Goal: Information Seeking & Learning: Learn about a topic

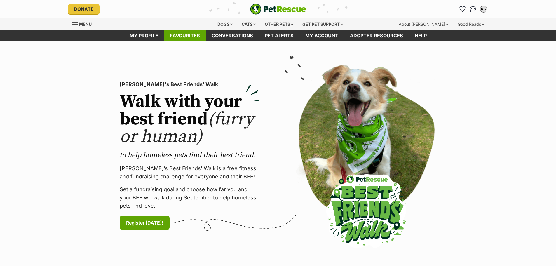
click at [181, 35] on link "Favourites" at bounding box center [185, 35] width 42 height 11
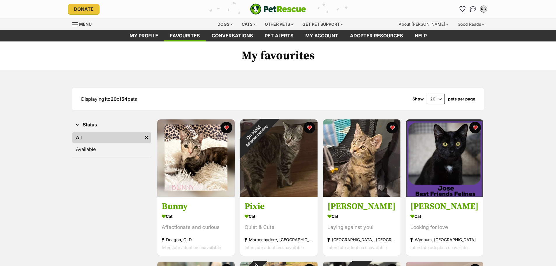
click at [439, 98] on select "20 40 60" at bounding box center [436, 99] width 18 height 11
select select "60"
click at [427, 94] on select "20 40 60" at bounding box center [436, 99] width 18 height 11
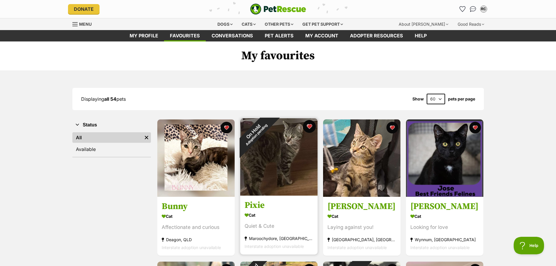
click at [309, 126] on button "favourite" at bounding box center [309, 126] width 13 height 13
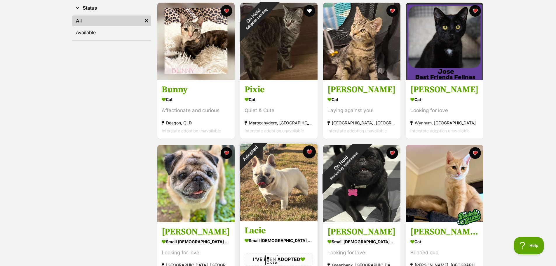
click at [309, 151] on button "favourite" at bounding box center [309, 151] width 13 height 13
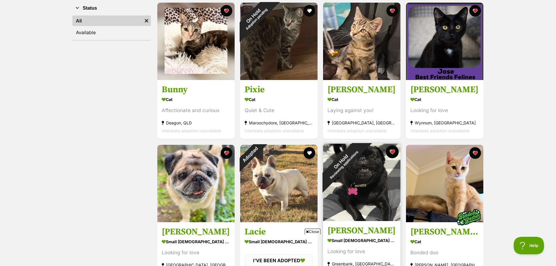
click at [392, 151] on button "favourite" at bounding box center [392, 151] width 13 height 13
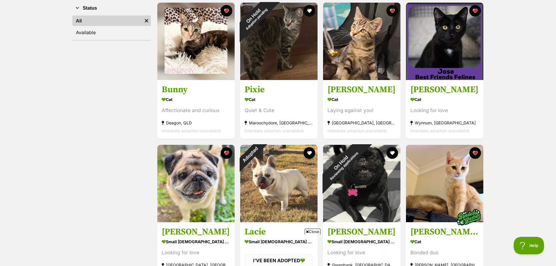
click at [312, 230] on span "Close" at bounding box center [313, 231] width 16 height 6
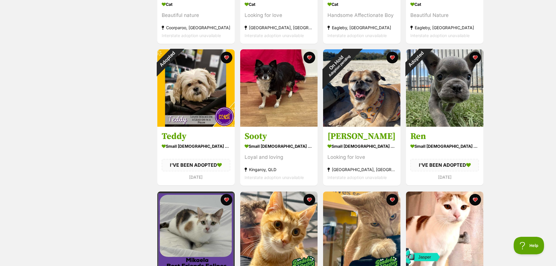
scroll to position [496, 0]
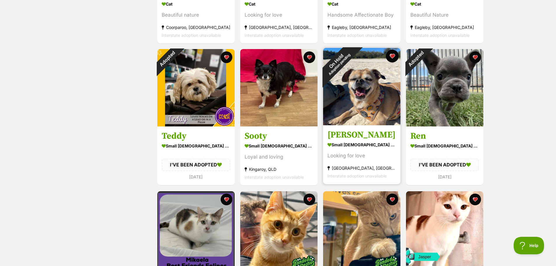
click at [393, 56] on button "favourite" at bounding box center [392, 56] width 13 height 13
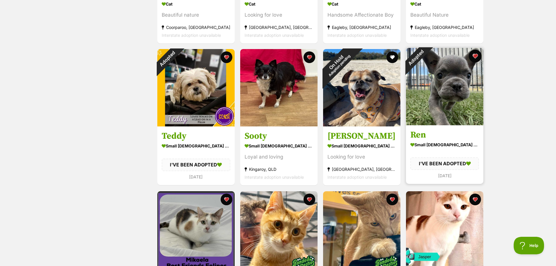
click at [476, 57] on button "favourite" at bounding box center [475, 56] width 13 height 13
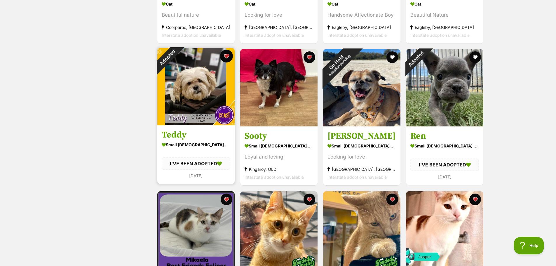
click at [226, 55] on button "favourite" at bounding box center [226, 56] width 13 height 13
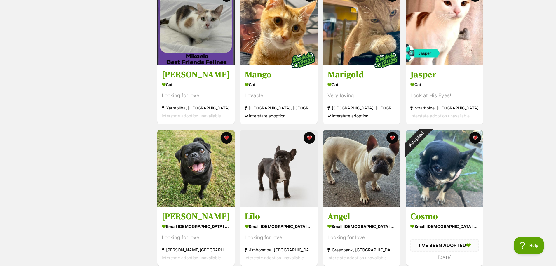
scroll to position [700, 0]
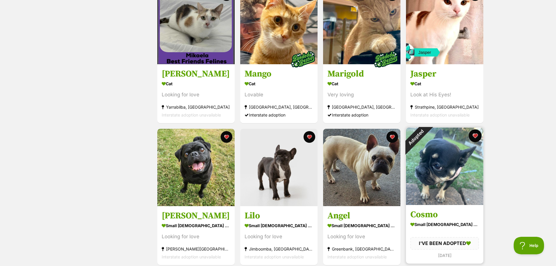
click at [474, 135] on button "favourite" at bounding box center [475, 135] width 13 height 13
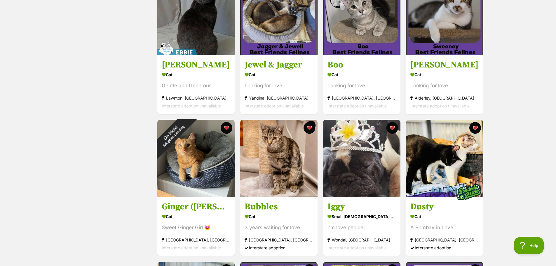
scroll to position [1138, 0]
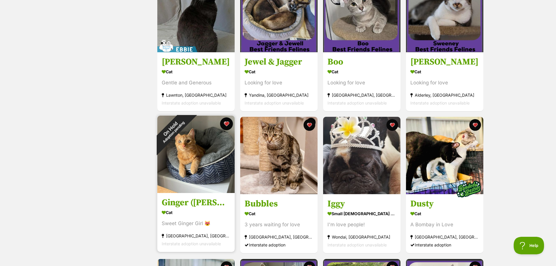
click at [227, 124] on button "favourite" at bounding box center [226, 123] width 13 height 13
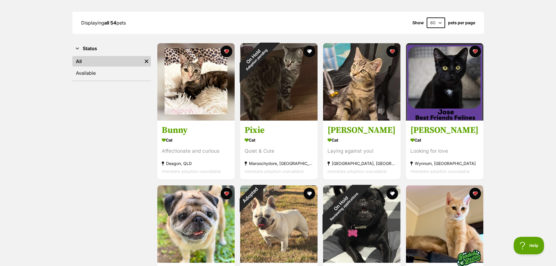
scroll to position [0, 0]
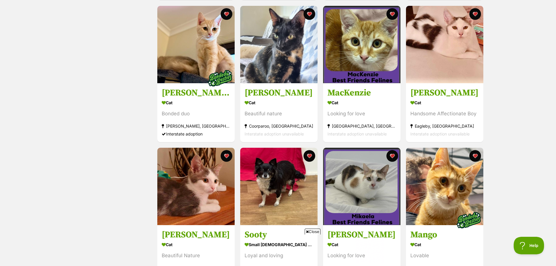
scroll to position [263, 0]
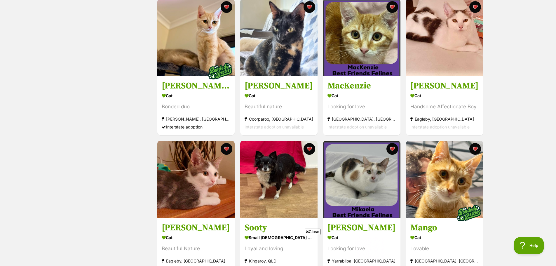
click at [309, 231] on span "Close" at bounding box center [313, 231] width 16 height 6
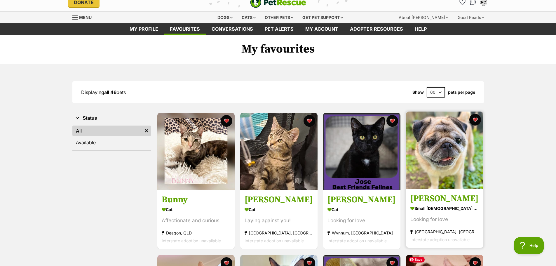
scroll to position [0, 0]
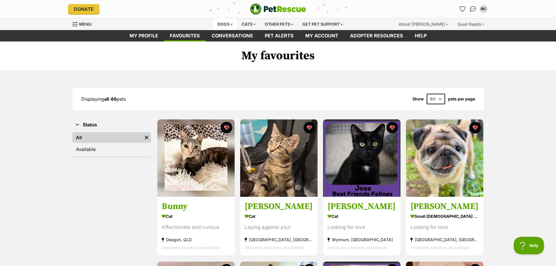
click at [221, 24] on div "Dogs" at bounding box center [224, 24] width 23 height 12
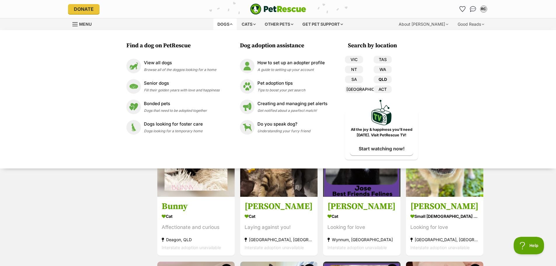
click at [385, 80] on link "QLD" at bounding box center [382, 80] width 18 height 8
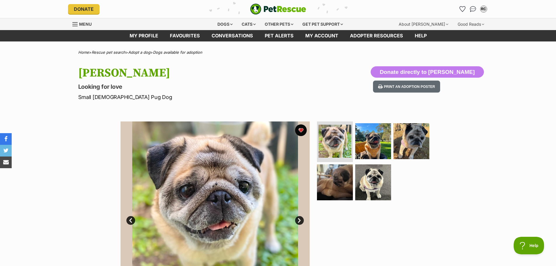
click at [301, 219] on link "Next" at bounding box center [299, 220] width 9 height 9
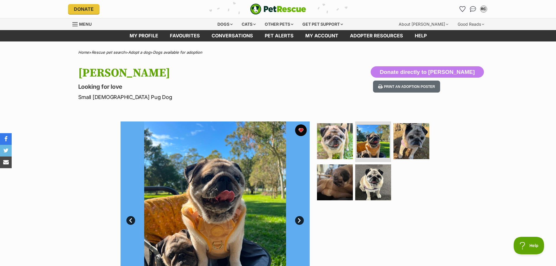
click at [301, 219] on link "Next" at bounding box center [299, 220] width 9 height 9
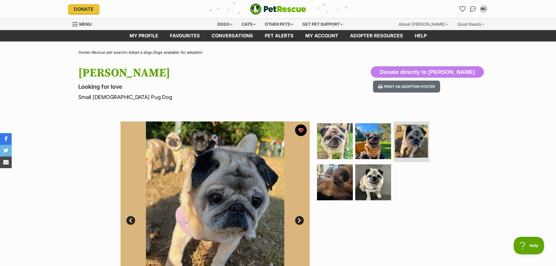
click at [301, 219] on link "Next" at bounding box center [299, 220] width 9 height 9
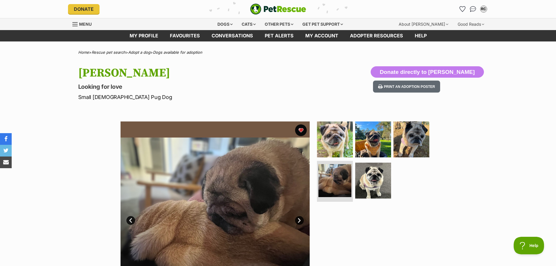
click at [301, 219] on link "Next" at bounding box center [299, 220] width 9 height 9
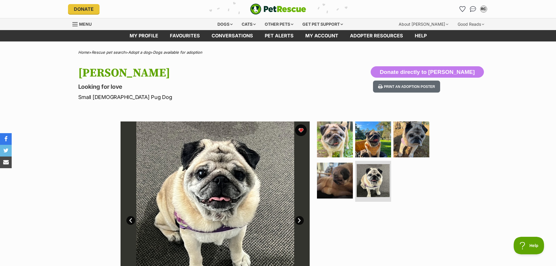
click at [301, 219] on link "Next" at bounding box center [299, 220] width 9 height 9
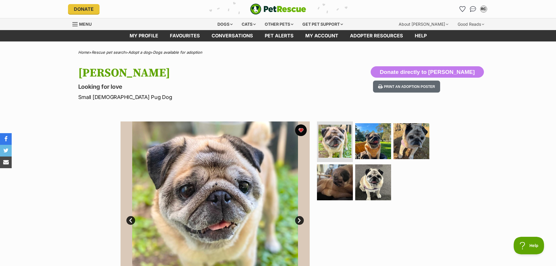
click at [301, 219] on link "Next" at bounding box center [299, 220] width 9 height 9
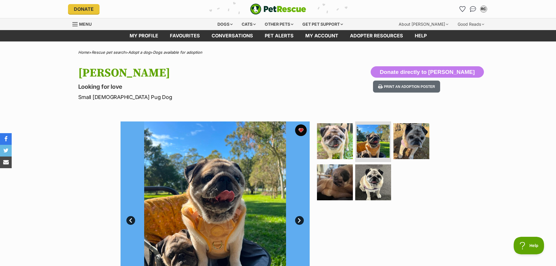
click at [301, 219] on link "Next" at bounding box center [299, 220] width 9 height 9
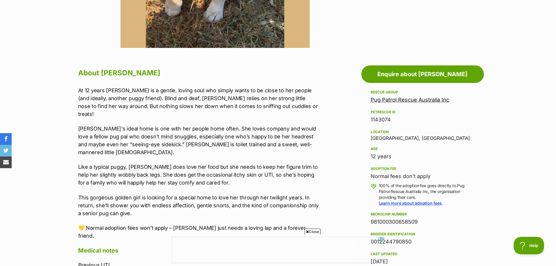
click at [391, 100] on link "Pug Patrol Rescue Australia Inc" at bounding box center [410, 100] width 78 height 6
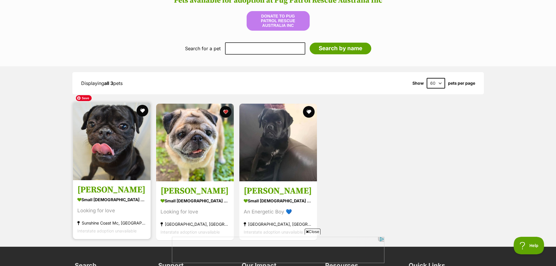
click at [111, 113] on img at bounding box center [112, 141] width 78 height 78
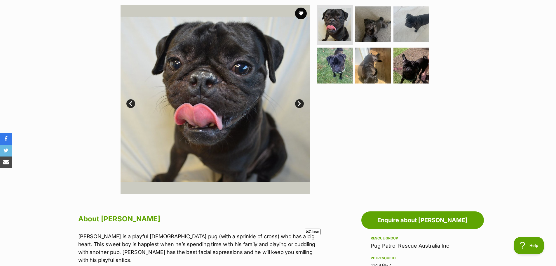
click at [299, 101] on link "Next" at bounding box center [299, 103] width 9 height 9
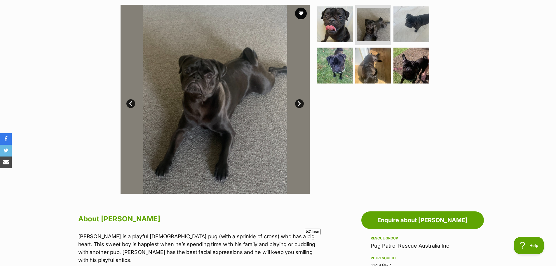
click at [299, 101] on link "Next" at bounding box center [299, 103] width 9 height 9
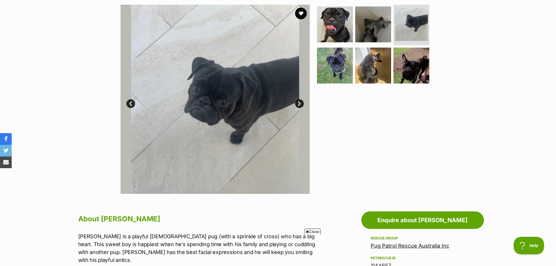
click at [299, 101] on link "Next" at bounding box center [299, 103] width 9 height 9
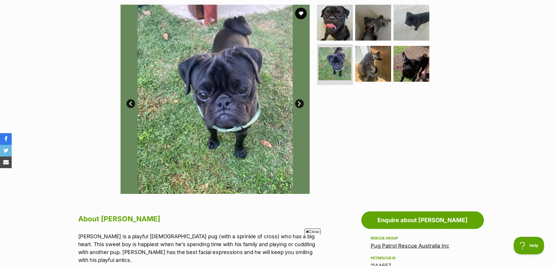
click at [299, 101] on link "Next" at bounding box center [299, 103] width 9 height 9
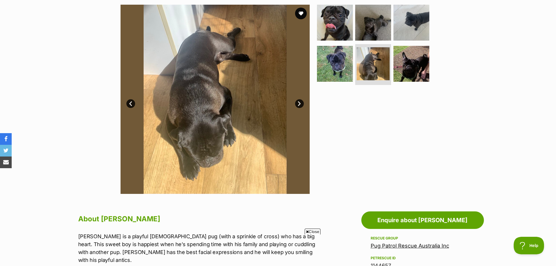
click at [299, 101] on link "Next" at bounding box center [299, 103] width 9 height 9
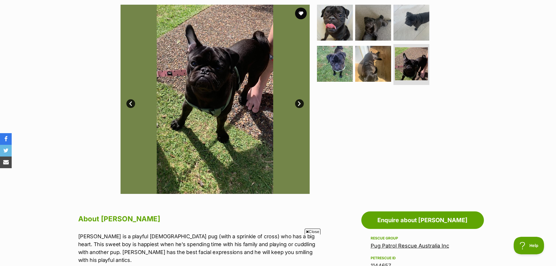
click at [299, 101] on link "Next" at bounding box center [299, 103] width 9 height 9
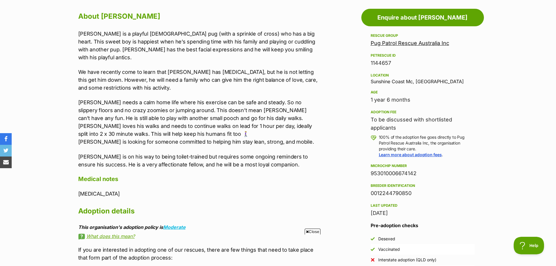
scroll to position [321, 0]
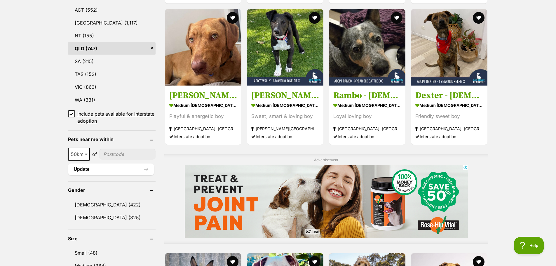
click at [72, 114] on icon at bounding box center [72, 114] width 4 height 3
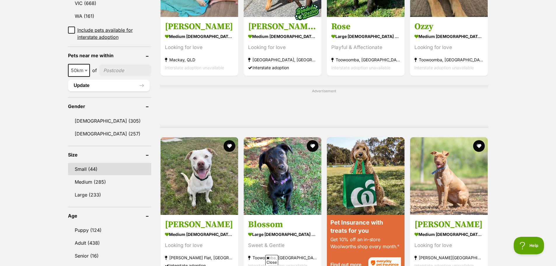
scroll to position [379, 0]
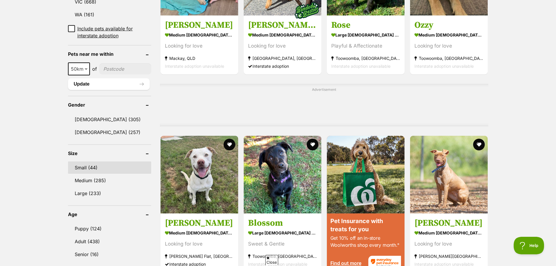
click at [81, 165] on link "Small (44)" at bounding box center [109, 167] width 83 height 12
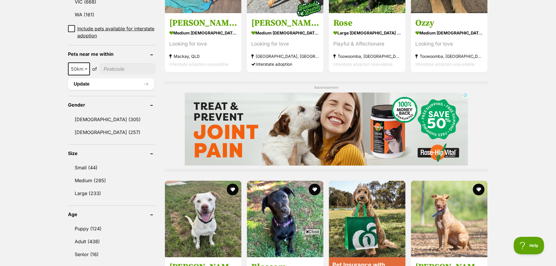
scroll to position [0, 0]
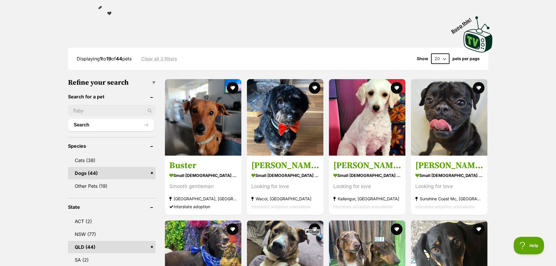
scroll to position [117, 0]
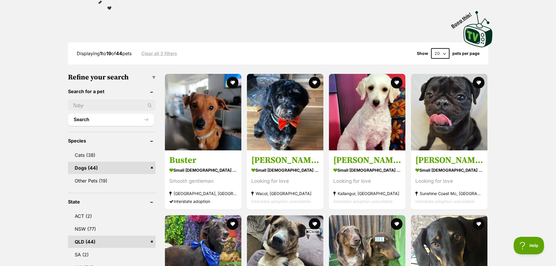
click at [447, 48] on select "20 40 60" at bounding box center [440, 53] width 18 height 11
select select "60"
click at [431, 48] on select "20 40 60" at bounding box center [440, 53] width 18 height 11
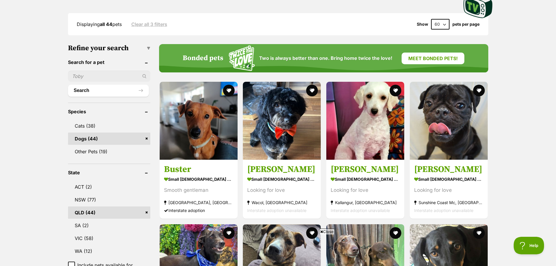
click at [328, 229] on span "Close" at bounding box center [327, 231] width 16 height 6
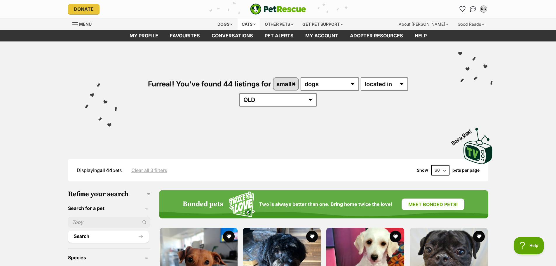
click at [246, 22] on div "Cats" at bounding box center [248, 24] width 22 height 12
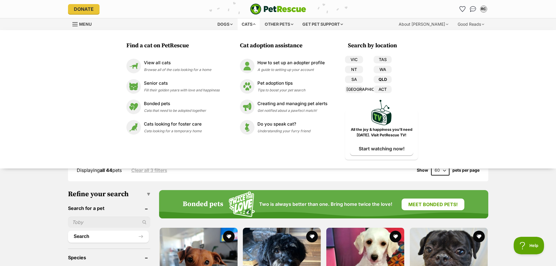
click at [383, 81] on link "QLD" at bounding box center [382, 80] width 18 height 8
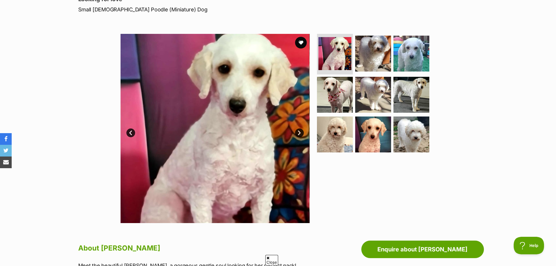
click at [298, 133] on link "Next" at bounding box center [299, 132] width 9 height 9
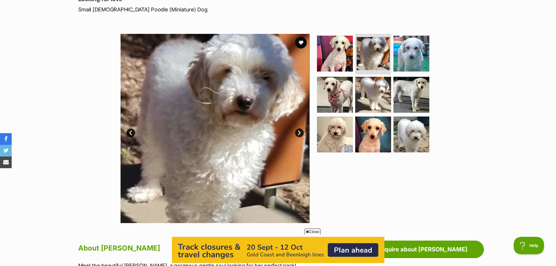
click at [298, 133] on link "Next" at bounding box center [299, 132] width 9 height 9
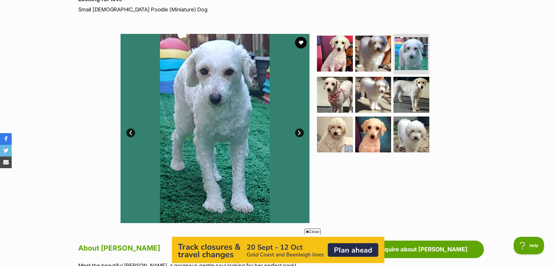
click at [298, 133] on link "Next" at bounding box center [299, 132] width 9 height 9
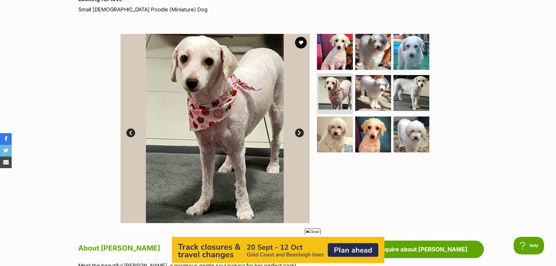
click at [298, 133] on link "Next" at bounding box center [299, 132] width 9 height 9
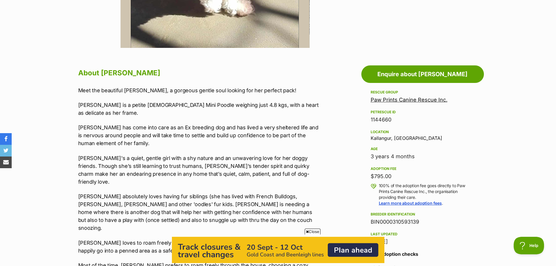
click at [313, 232] on span "Close" at bounding box center [313, 231] width 16 height 6
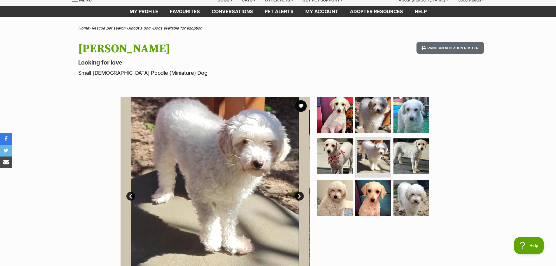
scroll to position [58, 0]
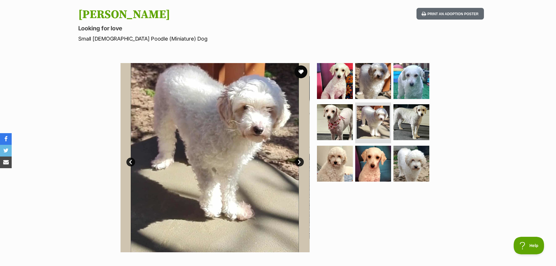
click at [301, 71] on button "favourite" at bounding box center [300, 71] width 13 height 13
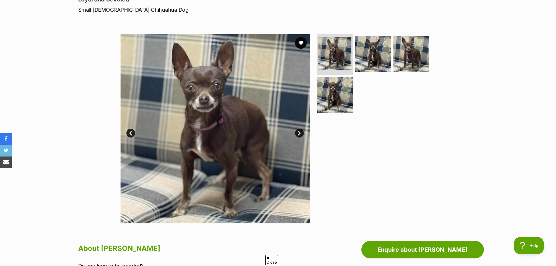
scroll to position [88, 0]
click at [314, 230] on span "Close" at bounding box center [313, 231] width 16 height 6
click at [298, 131] on link "Next" at bounding box center [299, 132] width 9 height 9
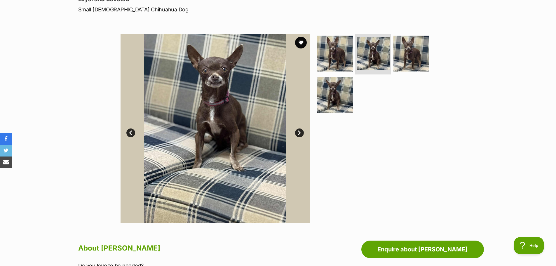
click at [298, 131] on link "Next" at bounding box center [299, 132] width 9 height 9
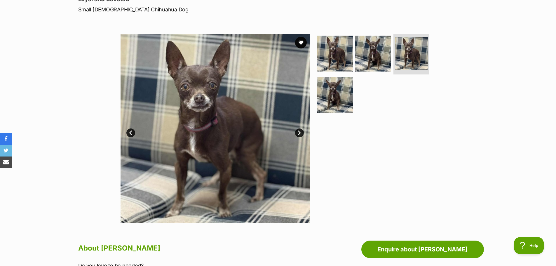
click at [298, 131] on link "Next" at bounding box center [299, 132] width 9 height 9
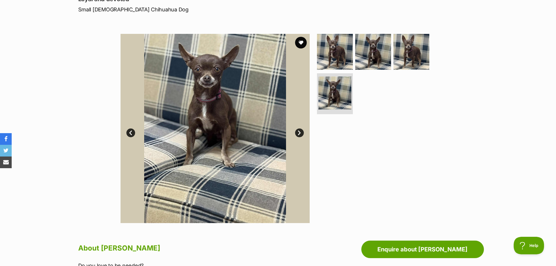
click at [298, 131] on link "Next" at bounding box center [299, 132] width 9 height 9
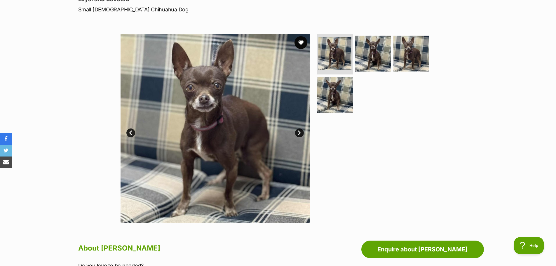
click at [302, 41] on button "favourite" at bounding box center [300, 42] width 13 height 13
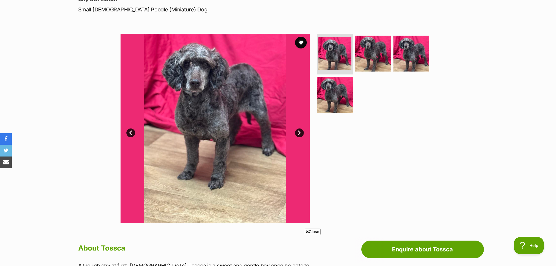
click at [298, 131] on link "Next" at bounding box center [299, 132] width 9 height 9
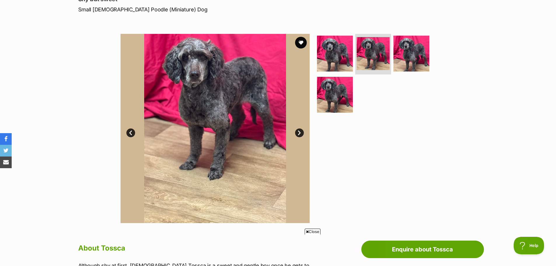
click at [298, 131] on link "Next" at bounding box center [299, 132] width 9 height 9
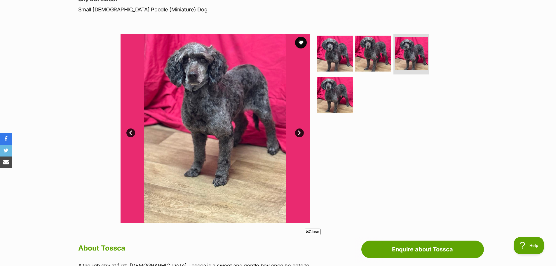
click at [298, 131] on link "Next" at bounding box center [299, 132] width 9 height 9
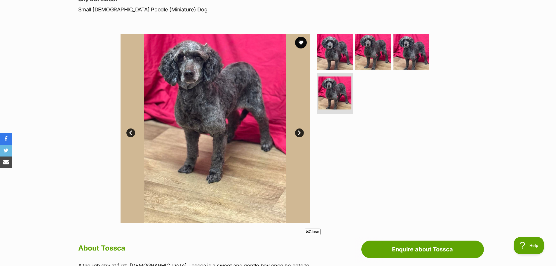
click at [298, 131] on link "Next" at bounding box center [299, 132] width 9 height 9
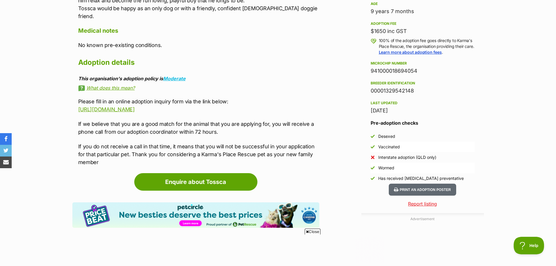
scroll to position [408, 0]
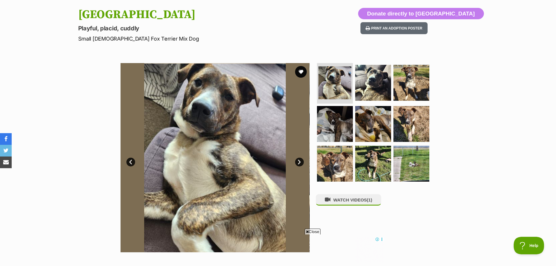
click at [301, 163] on link "Next" at bounding box center [299, 162] width 9 height 9
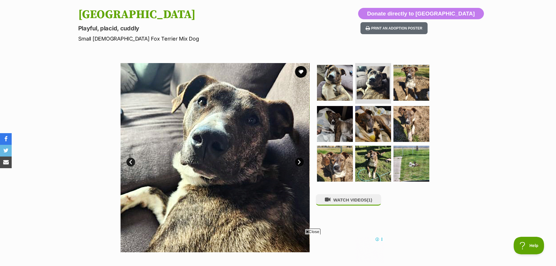
click at [301, 163] on link "Next" at bounding box center [299, 162] width 9 height 9
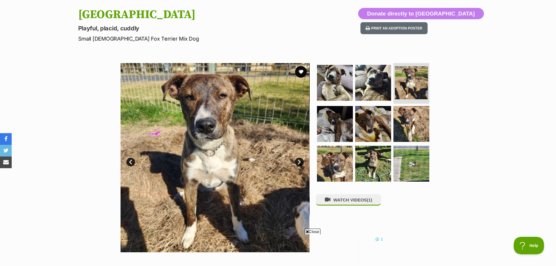
click at [301, 163] on link "Next" at bounding box center [299, 162] width 9 height 9
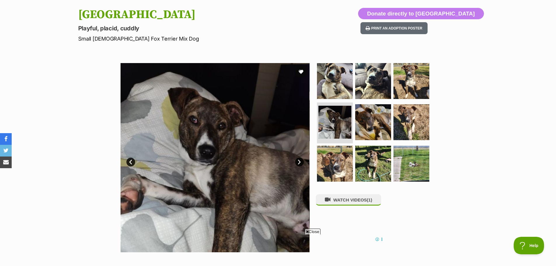
click at [301, 163] on link "Next" at bounding box center [299, 162] width 9 height 9
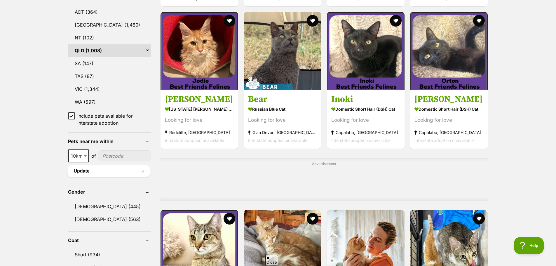
click at [85, 155] on b at bounding box center [85, 156] width 3 height 2
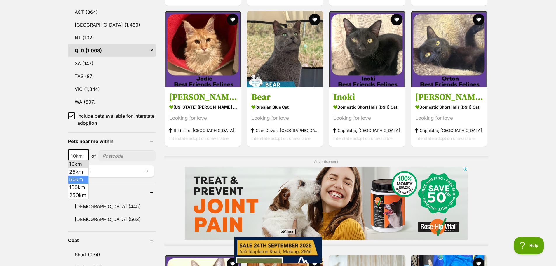
select select "50"
click at [111, 153] on input"] "postcode" at bounding box center [127, 155] width 56 height 11
type input"] "4017"
click at [90, 168] on button "Update" at bounding box center [111, 171] width 86 height 12
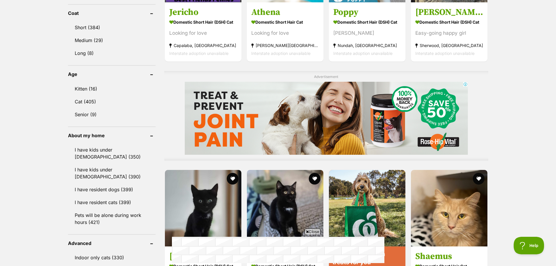
scroll to position [467, 0]
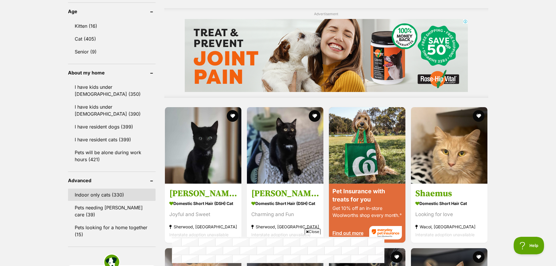
click at [105, 193] on link "Indoor only cats (330)" at bounding box center [112, 194] width 88 height 12
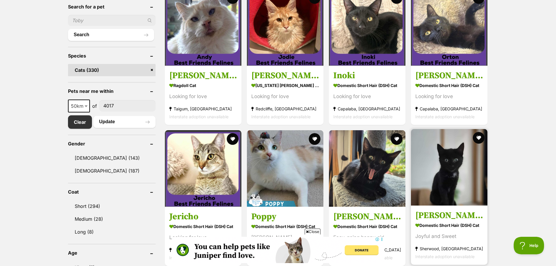
scroll to position [233, 0]
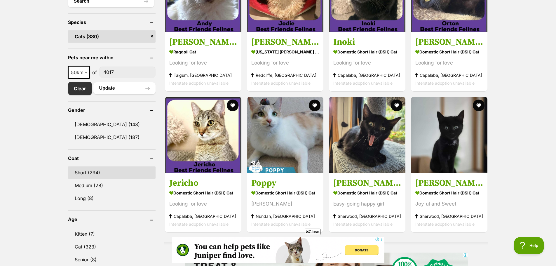
click at [83, 172] on link "Short (294)" at bounding box center [112, 172] width 88 height 12
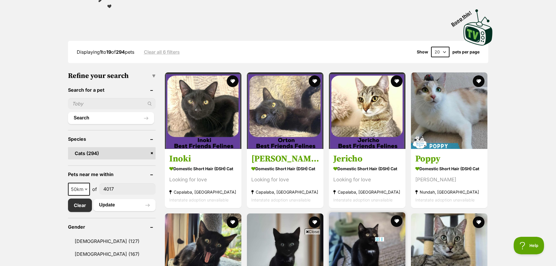
drag, startPoint x: 308, startPoint y: 231, endPoint x: 349, endPoint y: 220, distance: 42.8
click at [309, 231] on span "Close" at bounding box center [313, 231] width 16 height 6
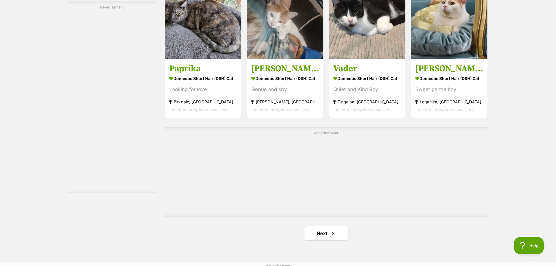
scroll to position [1021, 0]
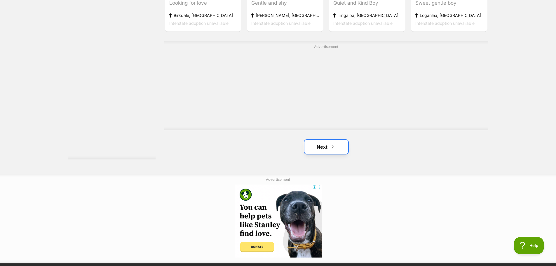
click at [328, 142] on link "Next" at bounding box center [326, 147] width 44 height 14
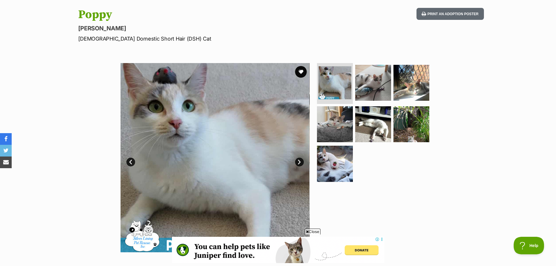
click at [298, 161] on link "Next" at bounding box center [299, 162] width 9 height 9
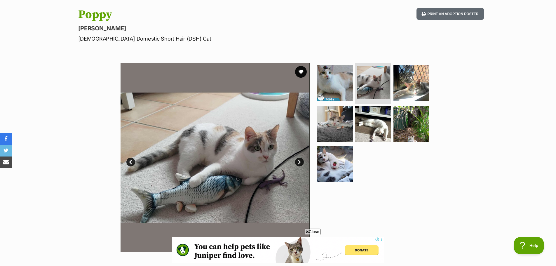
click at [298, 161] on link "Next" at bounding box center [299, 162] width 9 height 9
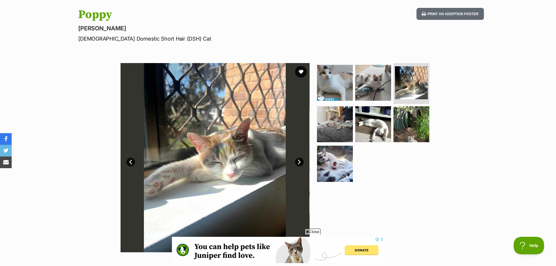
click at [298, 161] on link "Next" at bounding box center [299, 162] width 9 height 9
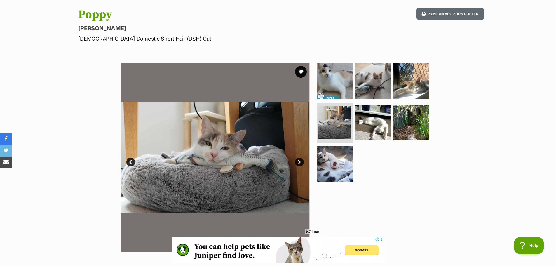
click at [298, 161] on link "Next" at bounding box center [299, 162] width 9 height 9
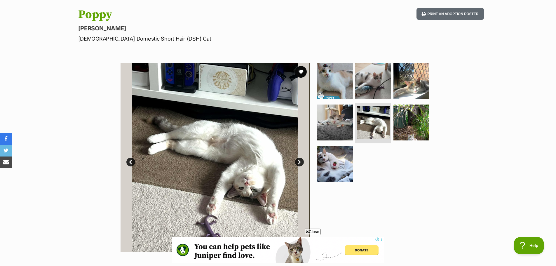
click at [298, 161] on link "Next" at bounding box center [299, 162] width 9 height 9
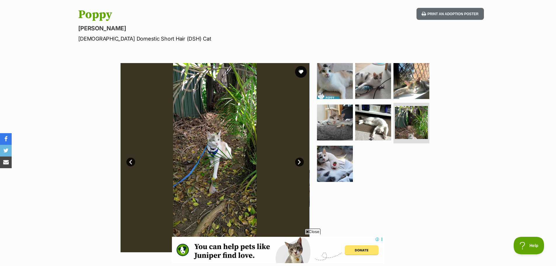
click at [298, 161] on link "Next" at bounding box center [299, 162] width 9 height 9
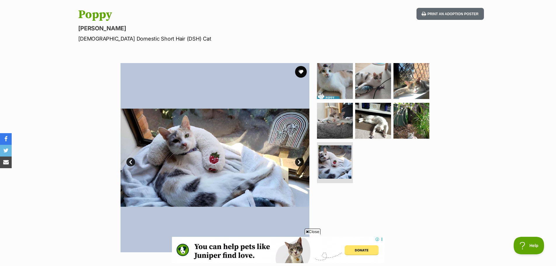
click at [298, 161] on link "Next" at bounding box center [299, 162] width 9 height 9
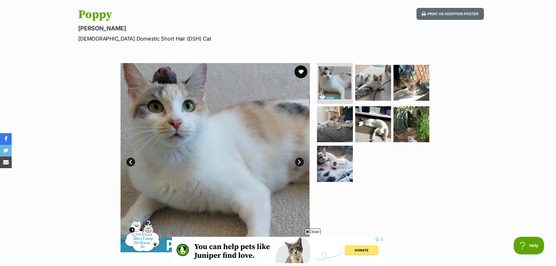
click at [301, 70] on button "favourite" at bounding box center [300, 71] width 13 height 13
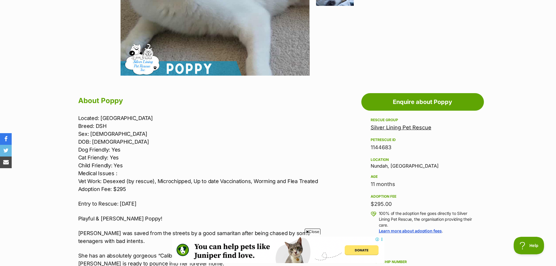
scroll to position [233, 0]
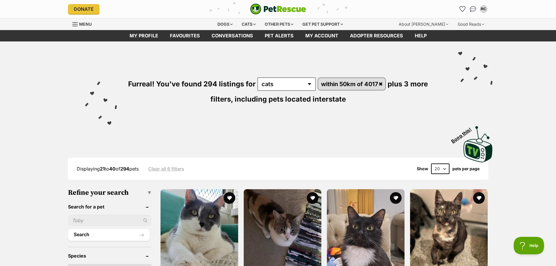
click at [444, 165] on select "20 40 60" at bounding box center [440, 168] width 18 height 11
select select "60"
click at [431, 163] on select "20 40 60" at bounding box center [440, 168] width 18 height 11
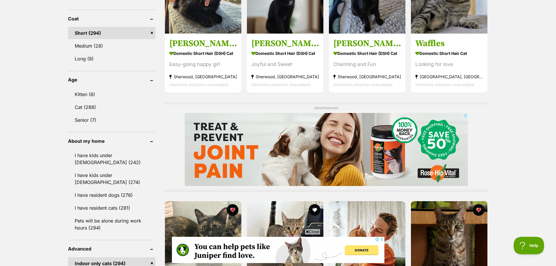
scroll to position [496, 0]
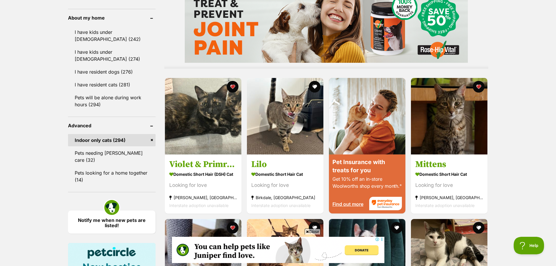
click at [315, 229] on span "Close" at bounding box center [313, 231] width 16 height 6
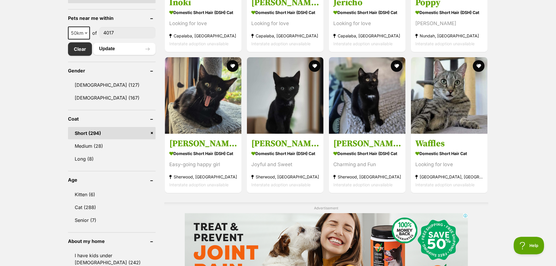
scroll to position [233, 0]
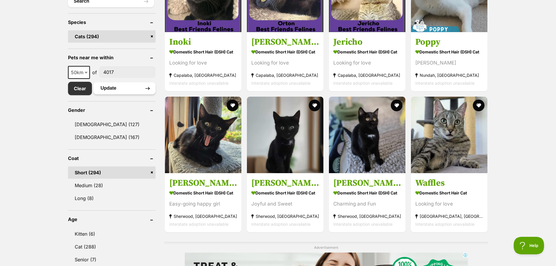
click at [109, 86] on button "Update" at bounding box center [124, 88] width 62 height 12
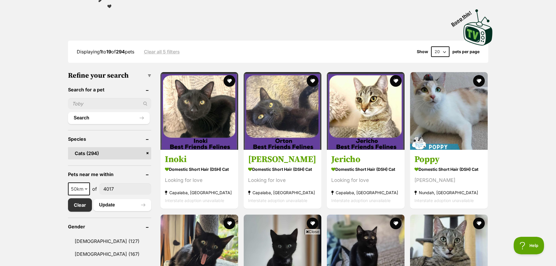
click at [445, 53] on select "20 40 60" at bounding box center [440, 51] width 18 height 11
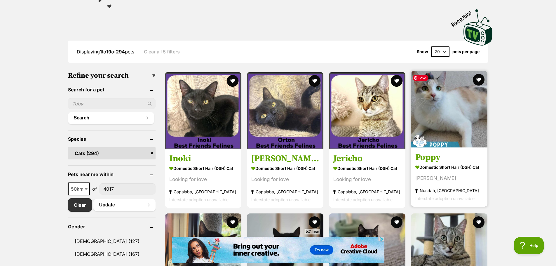
select select "60"
click at [431, 46] on select "20 40 60" at bounding box center [440, 51] width 18 height 11
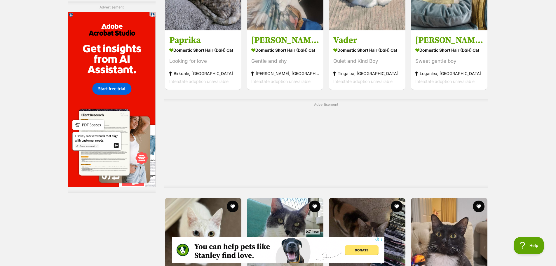
scroll to position [1050, 0]
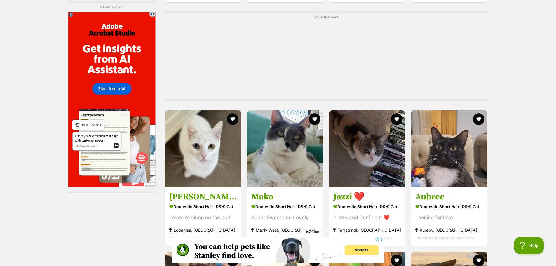
click at [313, 228] on span "Close" at bounding box center [313, 231] width 16 height 6
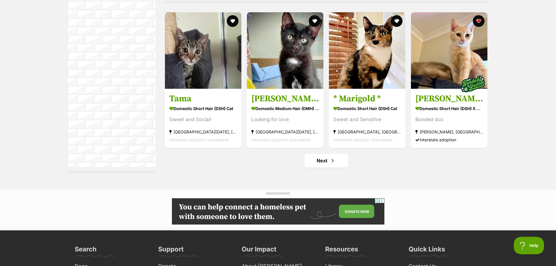
scroll to position [3151, 0]
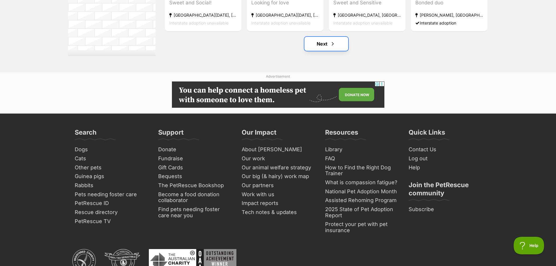
click at [327, 46] on link "Next" at bounding box center [326, 44] width 44 height 14
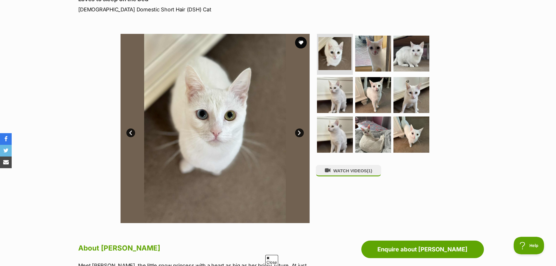
click at [299, 134] on link "Next" at bounding box center [299, 132] width 9 height 9
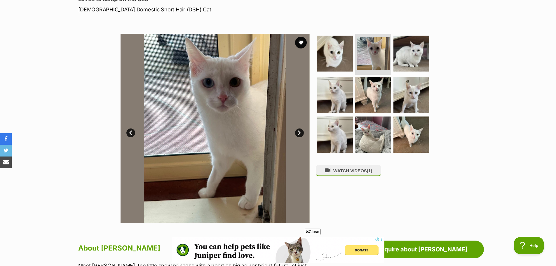
click at [299, 134] on link "Next" at bounding box center [299, 132] width 9 height 9
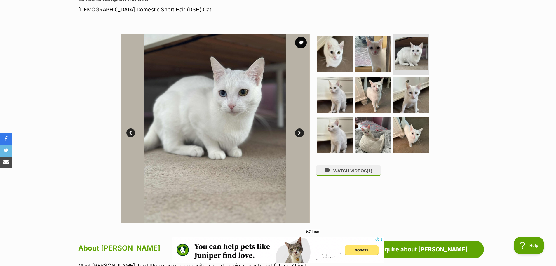
click at [299, 134] on link "Next" at bounding box center [299, 132] width 9 height 9
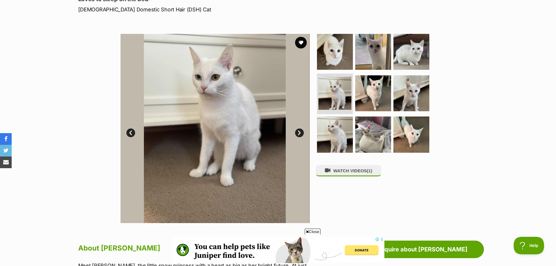
click at [299, 134] on link "Next" at bounding box center [299, 132] width 9 height 9
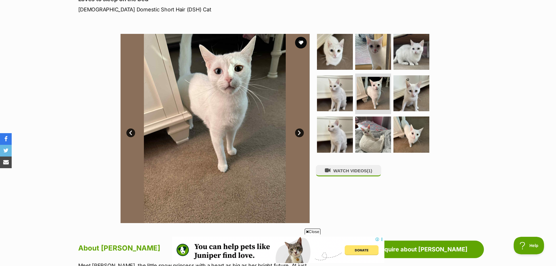
click at [299, 134] on link "Next" at bounding box center [299, 132] width 9 height 9
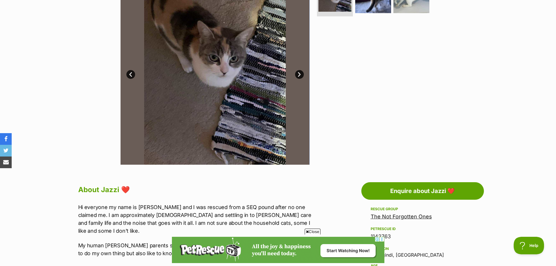
click at [312, 231] on span "Close" at bounding box center [313, 231] width 16 height 6
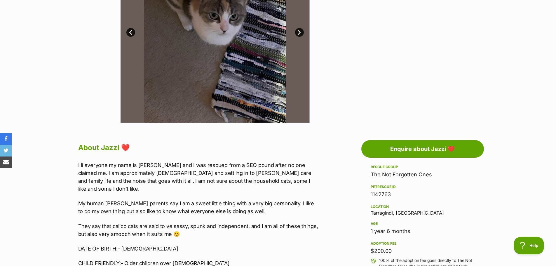
scroll to position [117, 0]
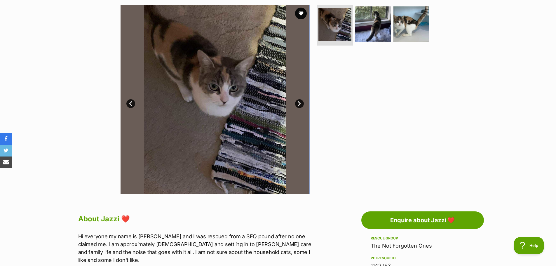
click at [299, 101] on link "Next" at bounding box center [299, 103] width 9 height 9
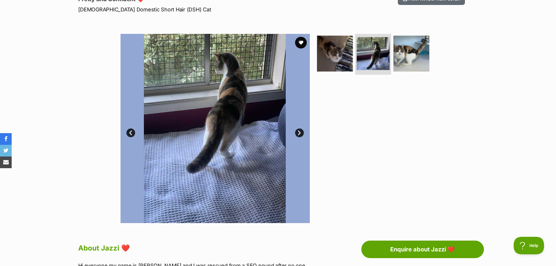
scroll to position [58, 0]
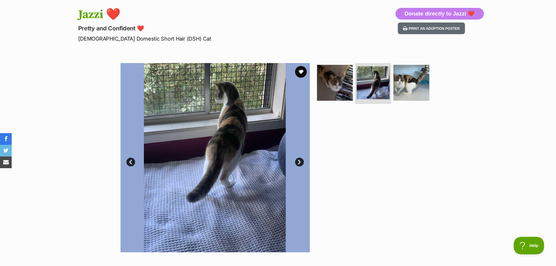
click at [300, 162] on link "Next" at bounding box center [299, 162] width 9 height 9
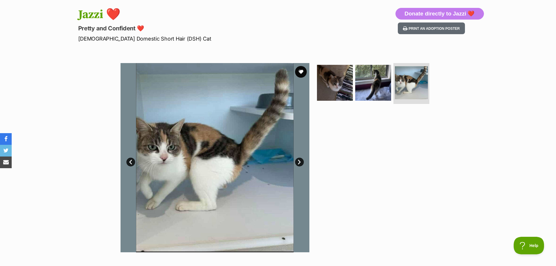
click at [300, 162] on link "Next" at bounding box center [299, 162] width 9 height 9
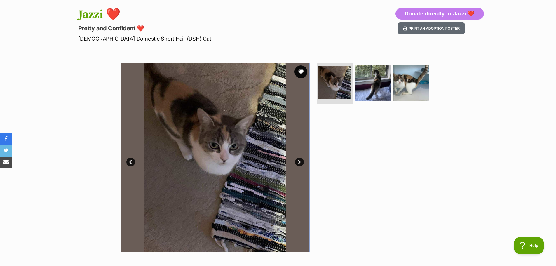
click at [301, 73] on button "favourite" at bounding box center [300, 71] width 13 height 13
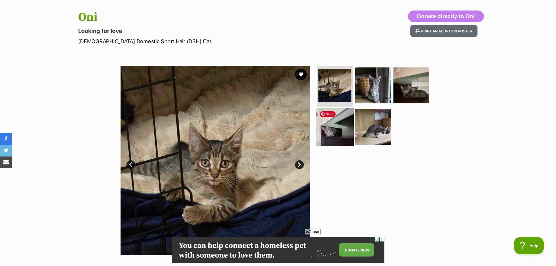
scroll to position [58, 0]
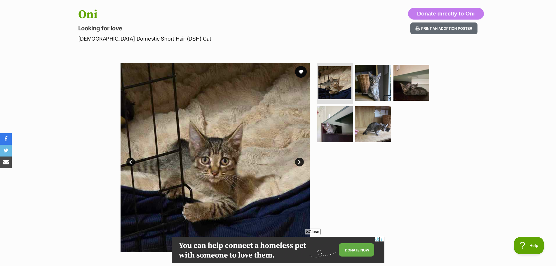
click at [300, 161] on link "Next" at bounding box center [299, 162] width 9 height 9
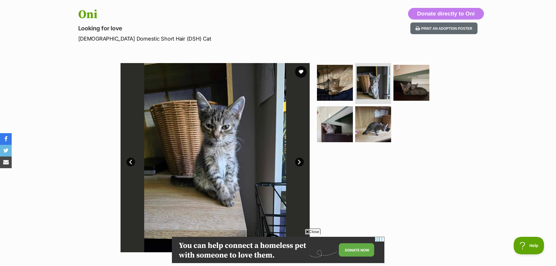
click at [300, 161] on link "Next" at bounding box center [299, 162] width 9 height 9
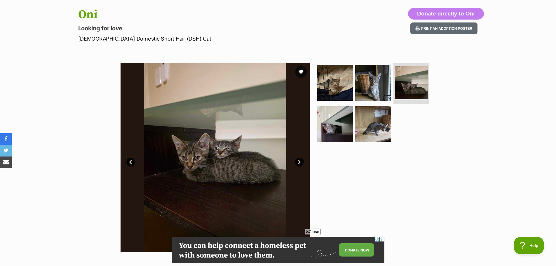
click at [300, 161] on link "Next" at bounding box center [299, 162] width 9 height 9
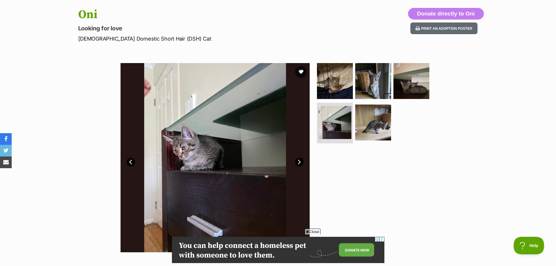
click at [312, 232] on span "Close" at bounding box center [313, 231] width 16 height 6
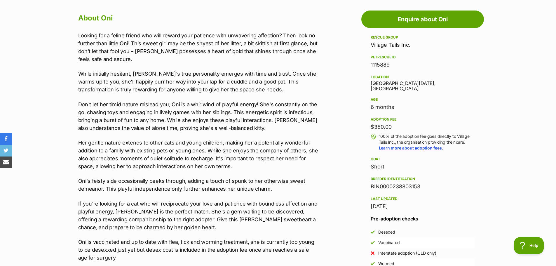
scroll to position [233, 0]
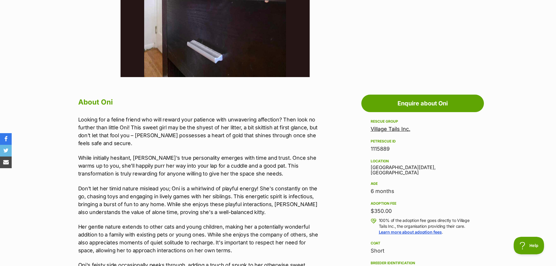
click at [394, 129] on link "Village Tails Inc." at bounding box center [391, 129] width 40 height 6
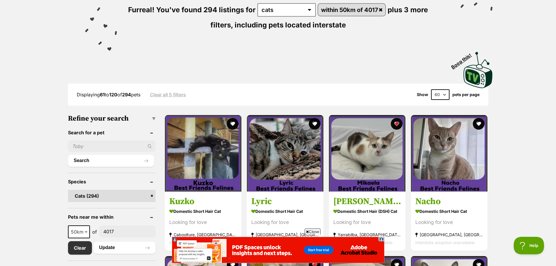
scroll to position [88, 0]
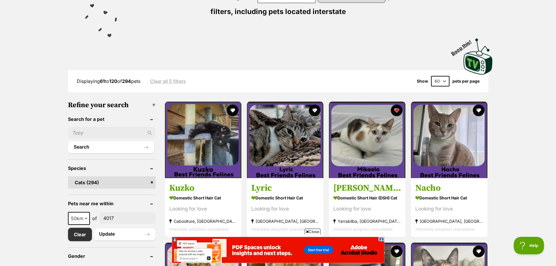
click at [310, 232] on span "Close" at bounding box center [313, 231] width 16 height 6
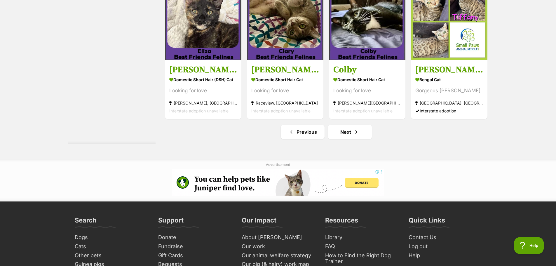
scroll to position [3063, 0]
click at [354, 129] on span "Next page" at bounding box center [356, 131] width 6 height 7
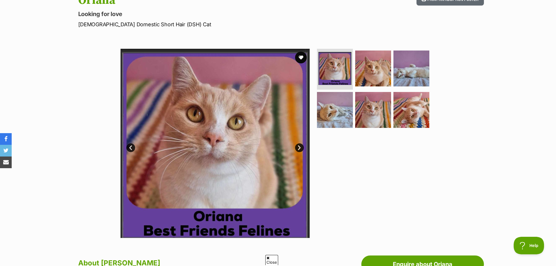
scroll to position [88, 0]
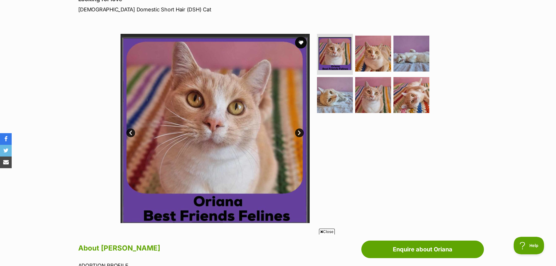
click at [302, 132] on link "Next" at bounding box center [299, 132] width 9 height 9
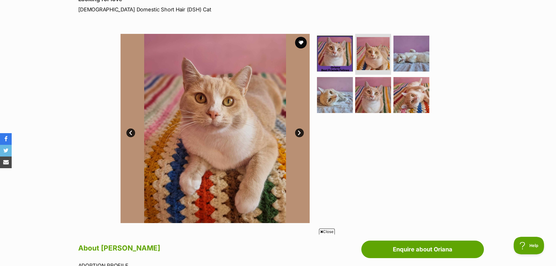
click at [302, 132] on link "Next" at bounding box center [299, 132] width 9 height 9
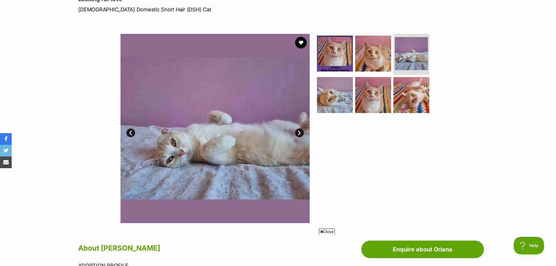
click at [302, 132] on link "Next" at bounding box center [299, 132] width 9 height 9
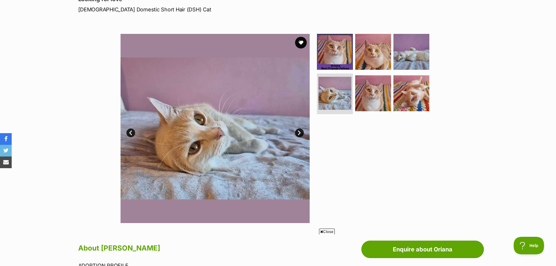
click at [302, 132] on link "Next" at bounding box center [299, 132] width 9 height 9
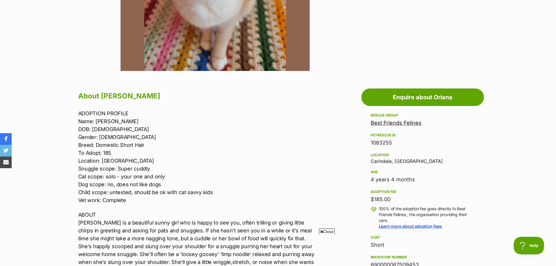
scroll to position [350, 0]
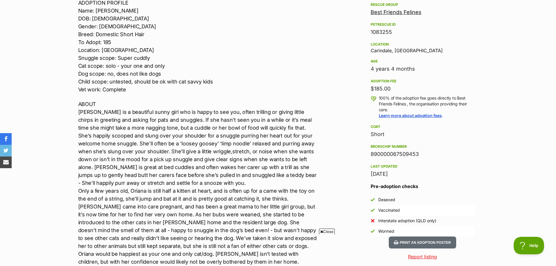
click at [332, 232] on span "Close" at bounding box center [327, 231] width 16 height 6
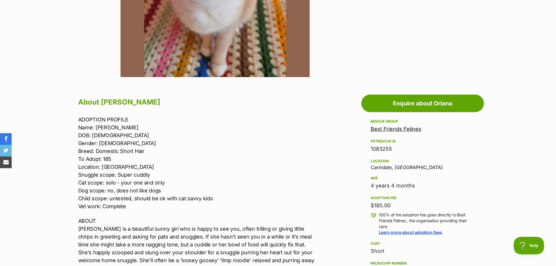
scroll to position [58, 0]
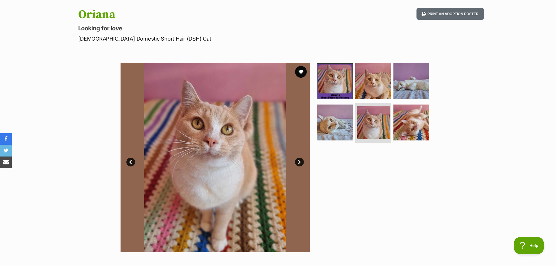
click at [299, 162] on link "Next" at bounding box center [299, 162] width 9 height 9
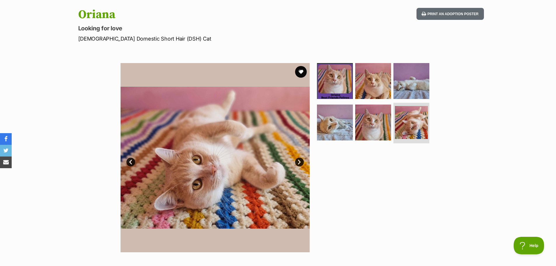
click at [299, 162] on link "Next" at bounding box center [299, 162] width 9 height 9
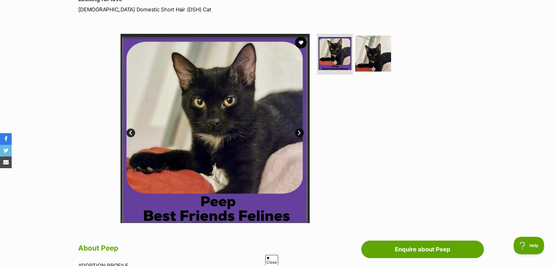
click at [299, 132] on link "Next" at bounding box center [299, 132] width 9 height 9
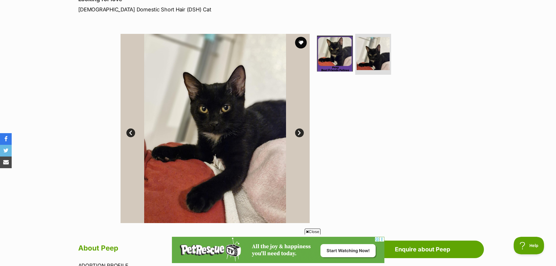
drag, startPoint x: 308, startPoint y: 232, endPoint x: 332, endPoint y: 222, distance: 25.7
click at [308, 232] on span "Close" at bounding box center [313, 231] width 16 height 6
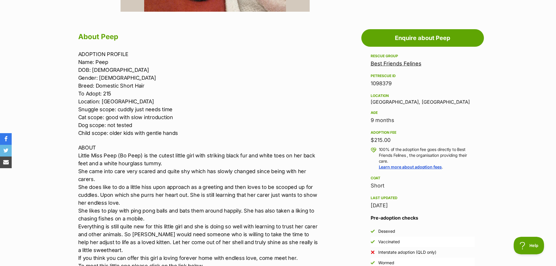
scroll to position [321, 0]
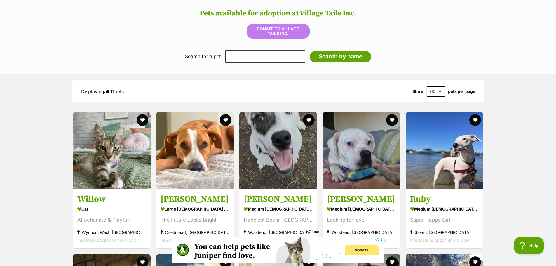
scroll to position [496, 0]
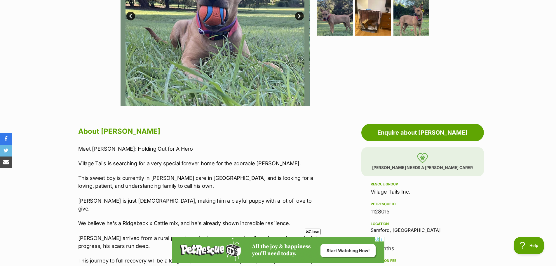
click at [310, 229] on span "Close" at bounding box center [313, 231] width 16 height 6
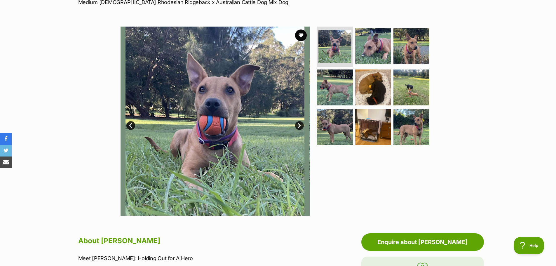
scroll to position [88, 0]
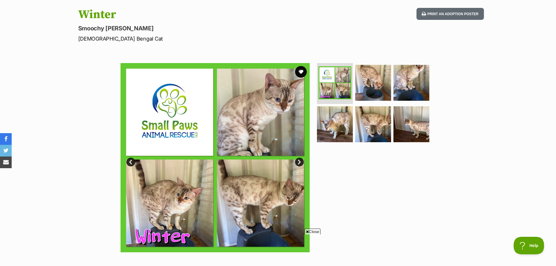
click at [298, 163] on link "Next" at bounding box center [299, 162] width 9 height 9
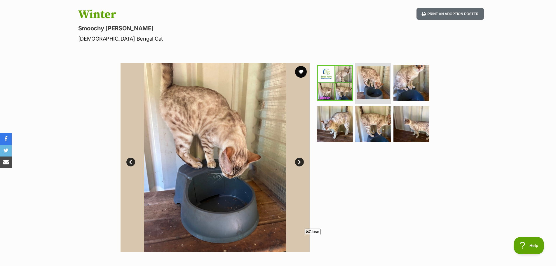
click at [298, 163] on link "Next" at bounding box center [299, 162] width 9 height 9
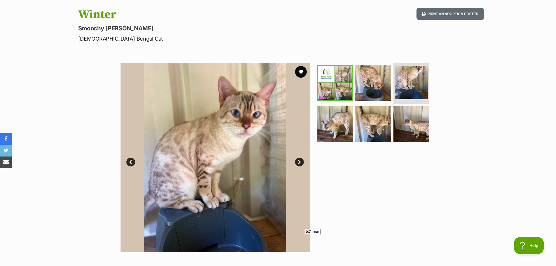
click at [298, 163] on link "Next" at bounding box center [299, 162] width 9 height 9
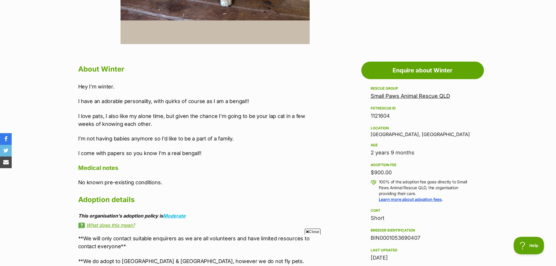
scroll to position [292, 0]
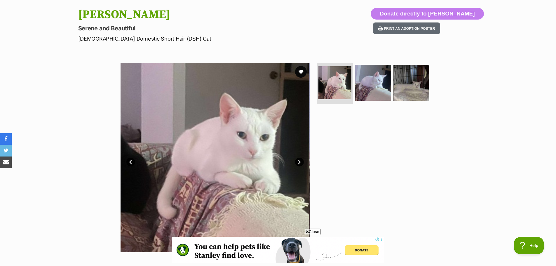
click at [297, 162] on link "Next" at bounding box center [299, 162] width 9 height 9
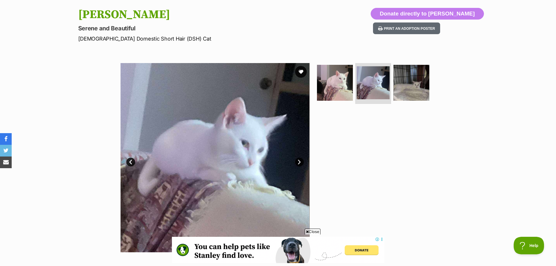
click at [297, 162] on link "Next" at bounding box center [299, 162] width 9 height 9
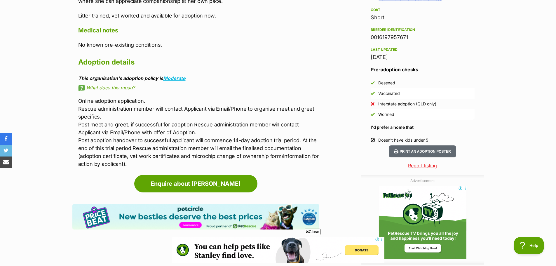
scroll to position [321, 0]
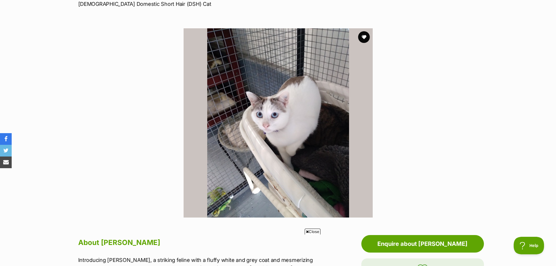
scroll to position [88, 0]
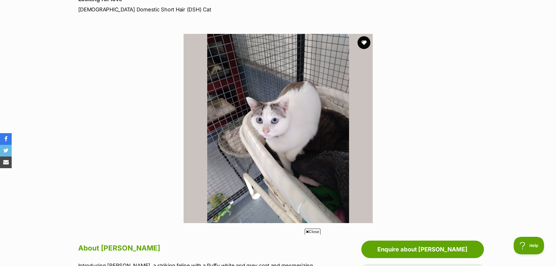
click at [363, 42] on button "favourite" at bounding box center [363, 42] width 13 height 13
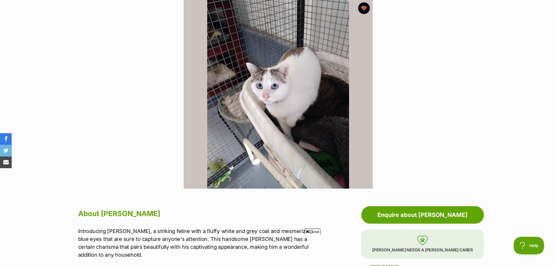
scroll to position [204, 0]
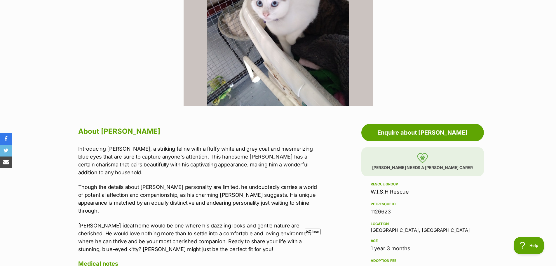
click at [382, 191] on link "W.I.S.H Rescue" at bounding box center [390, 191] width 38 height 6
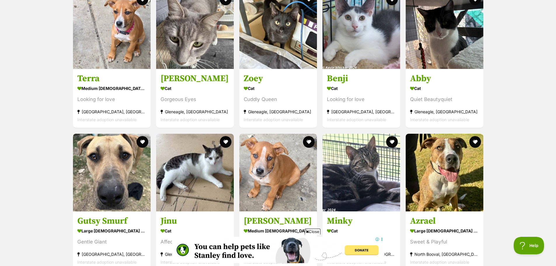
scroll to position [671, 0]
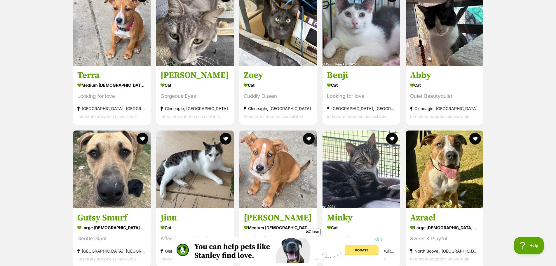
click at [313, 231] on span "Close" at bounding box center [313, 231] width 16 height 6
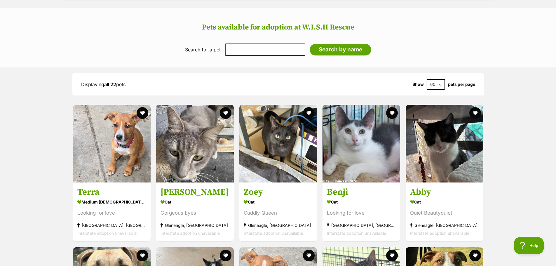
scroll to position [525, 0]
